Goal: Task Accomplishment & Management: Manage account settings

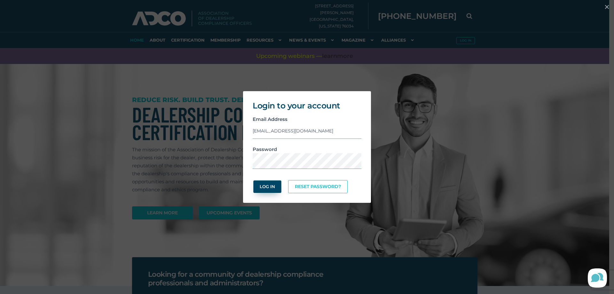
click at [271, 185] on button "Log In" at bounding box center [267, 186] width 28 height 12
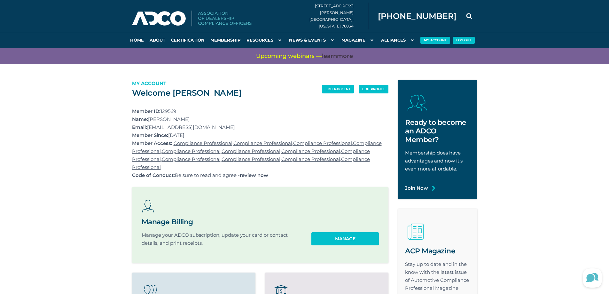
click at [89, 137] on section "edit payment edit profile Welcome [PERSON_NAME] My Account Member ID: 129569 Na…" at bounding box center [304, 231] width 609 height 335
click at [354, 236] on link "Manage" at bounding box center [345, 238] width 64 height 12
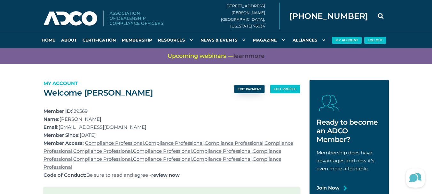
click at [250, 90] on link "edit payment" at bounding box center [249, 89] width 30 height 8
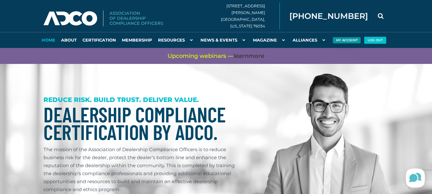
click at [342, 38] on button "My Account" at bounding box center [346, 40] width 28 height 7
